Goal: Navigation & Orientation: Understand site structure

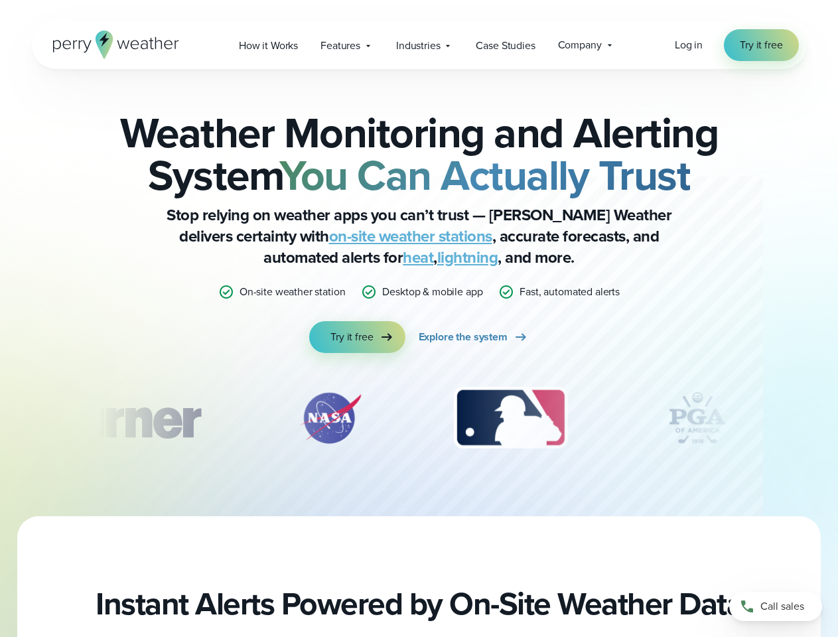
click at [419, 319] on div "Weather Monitoring and Alerting System You Can Actually Trust Stop relying on w…" at bounding box center [419, 232] width 642 height 242
click at [419, 45] on span "Industries" at bounding box center [418, 46] width 44 height 16
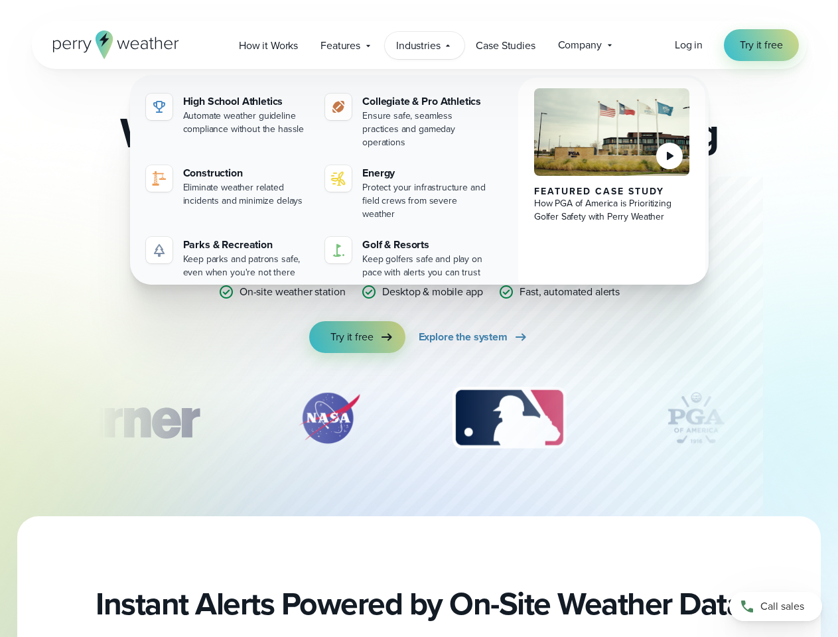
click at [419, 418] on div "slideshow" at bounding box center [419, 418] width 642 height 66
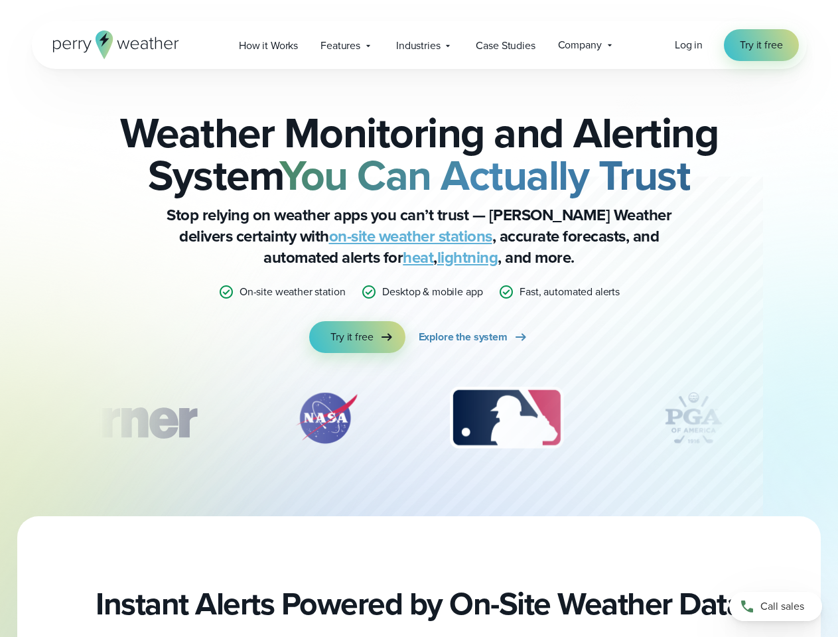
click at [0, 418] on div "Weather Monitoring and Alerting System You Can Actually Trust Stop relying on w…" at bounding box center [419, 292] width 838 height 447
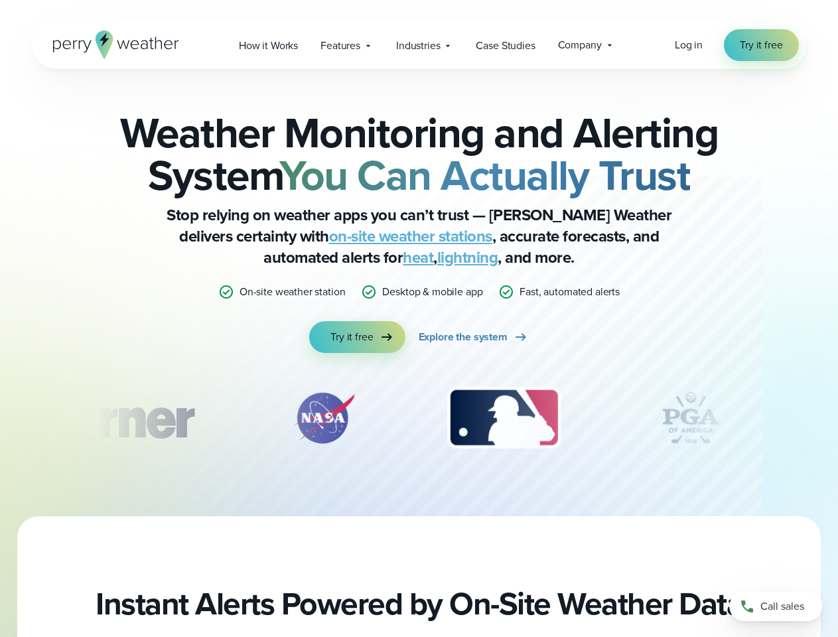
click at [0, 418] on div "Weather Monitoring and Alerting System You Can Actually Trust Stop relying on w…" at bounding box center [419, 292] width 838 height 447
